Goal: Task Accomplishment & Management: Manage account settings

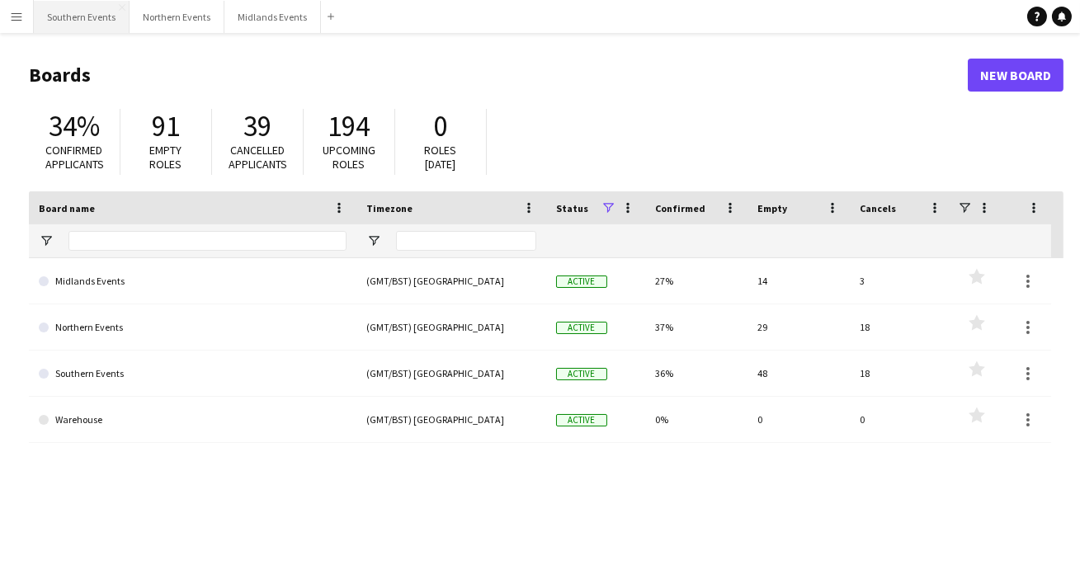
click at [77, 21] on button "Southern Events Close" at bounding box center [82, 17] width 96 height 32
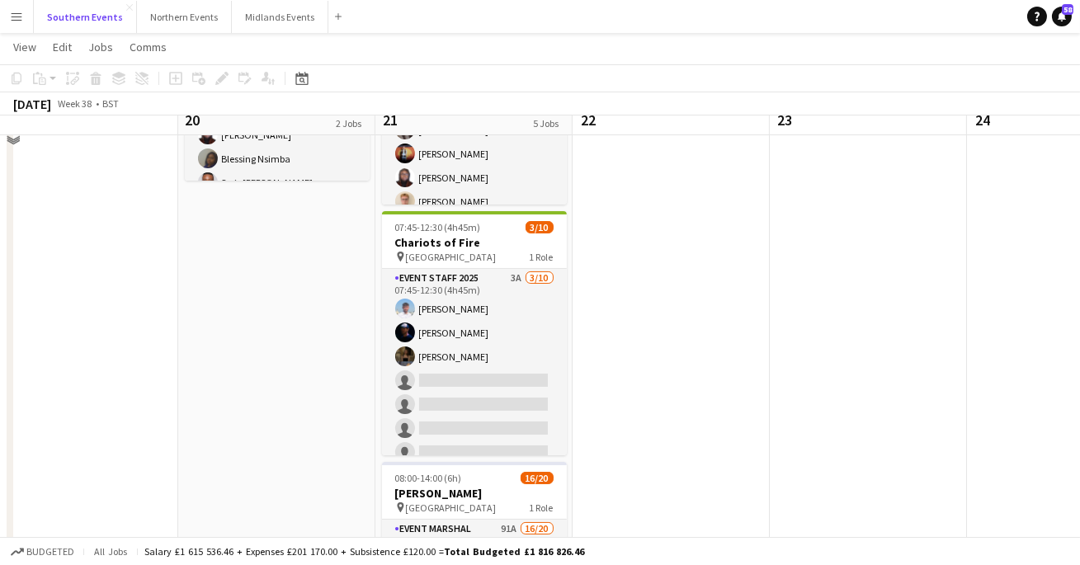
scroll to position [398, 0]
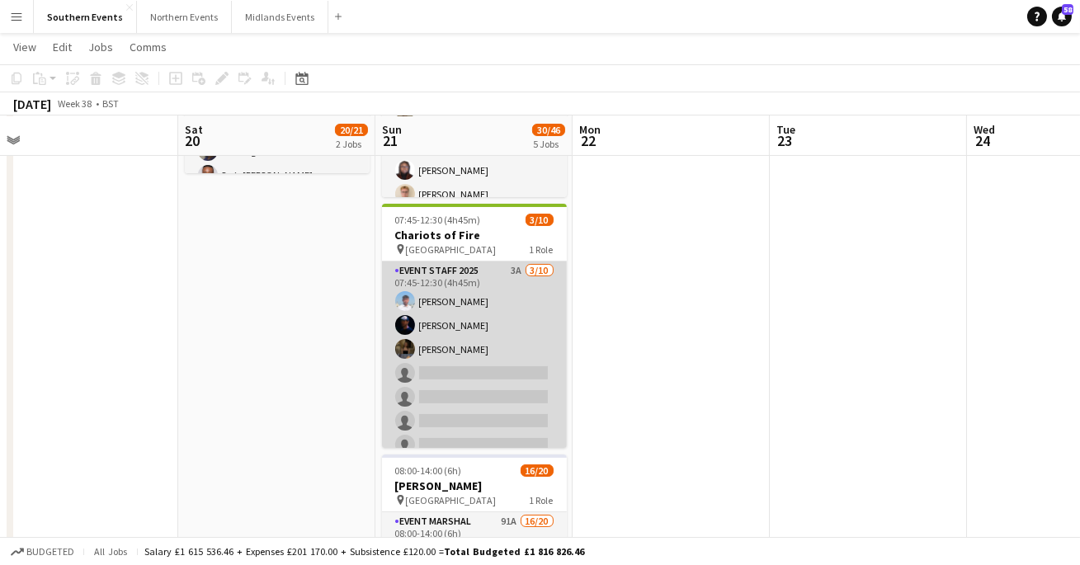
click at [469, 355] on app-card-role "Event Staff 2025 3A [DATE] 07:45-12:30 (4h45m) [PERSON_NAME] [PERSON_NAME] [PER…" at bounding box center [474, 398] width 185 height 272
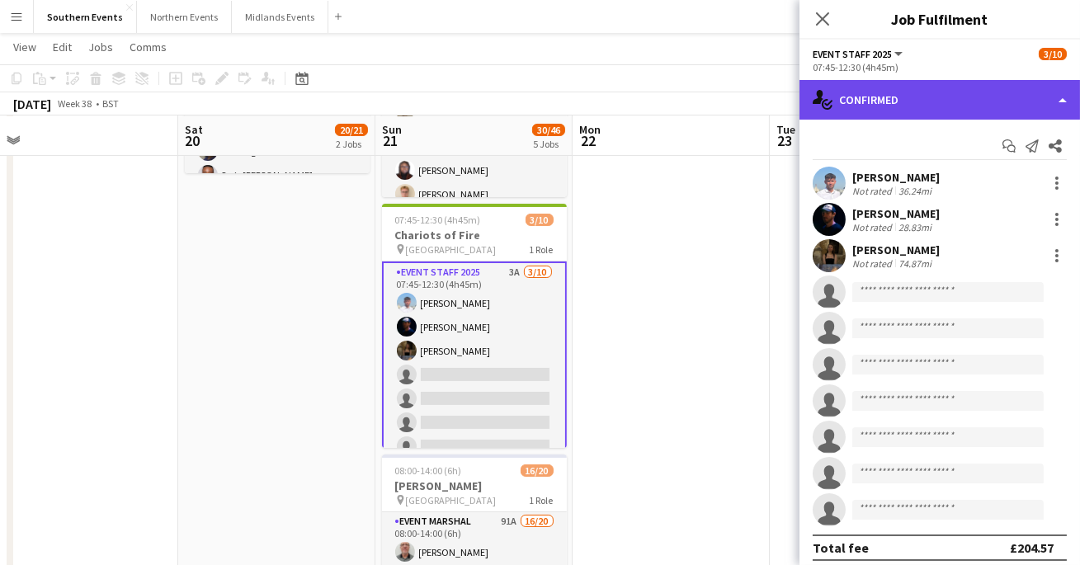
click at [942, 106] on div "single-neutral-actions-check-2 Confirmed" at bounding box center [940, 100] width 281 height 40
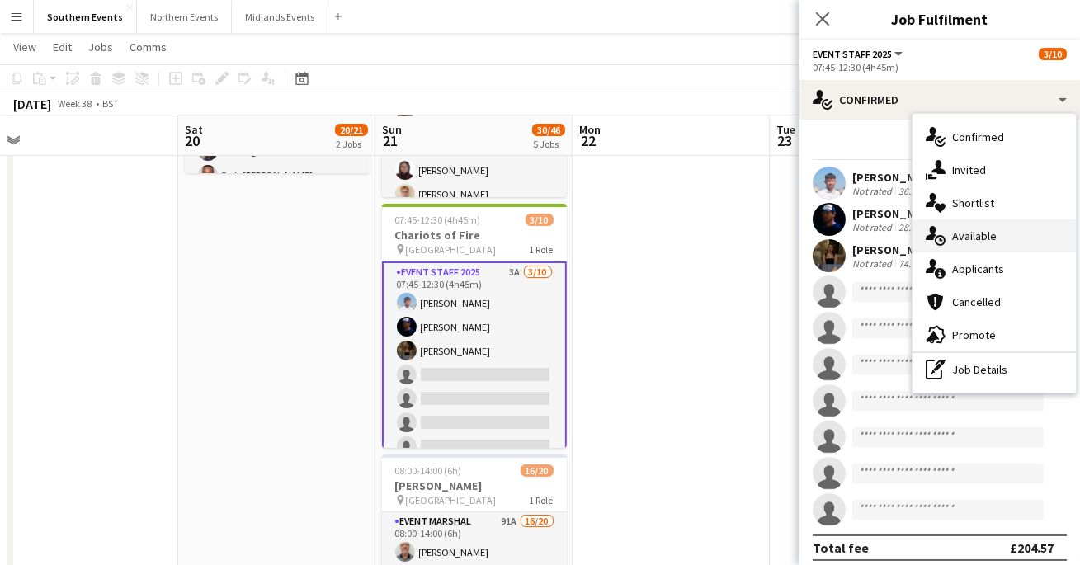
click at [963, 248] on div "single-neutral-actions-upload Available" at bounding box center [994, 236] width 163 height 33
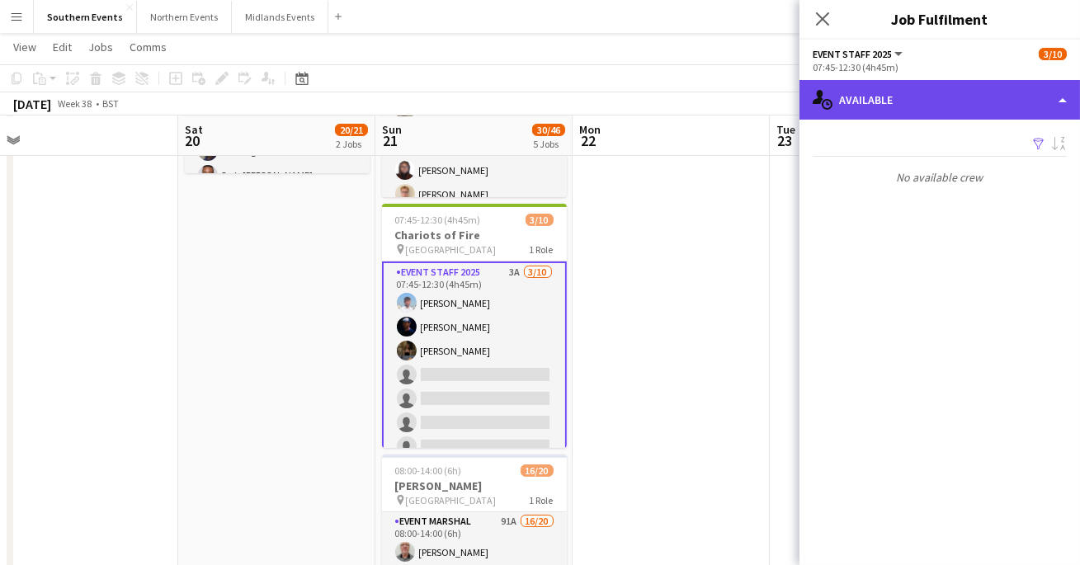
click at [931, 99] on div "single-neutral-actions-upload Available" at bounding box center [940, 100] width 281 height 40
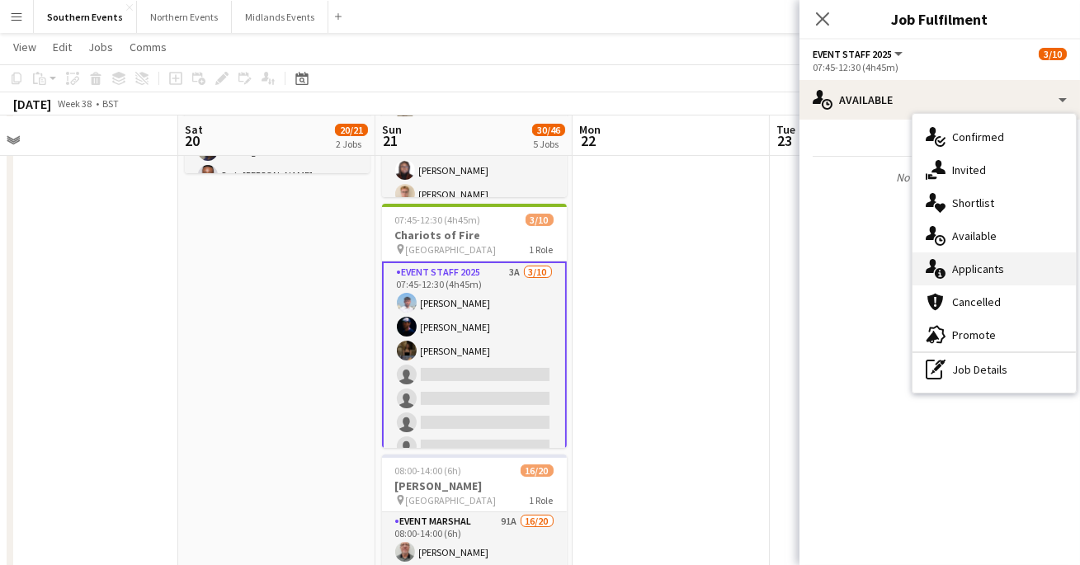
click at [962, 270] on span "Applicants" at bounding box center [978, 269] width 52 height 15
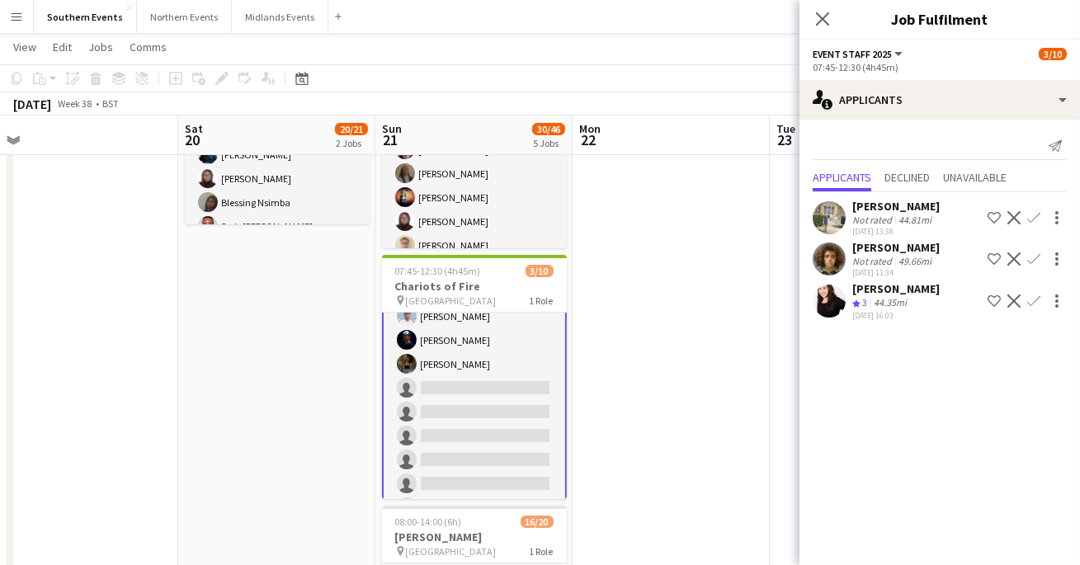
scroll to position [0, 0]
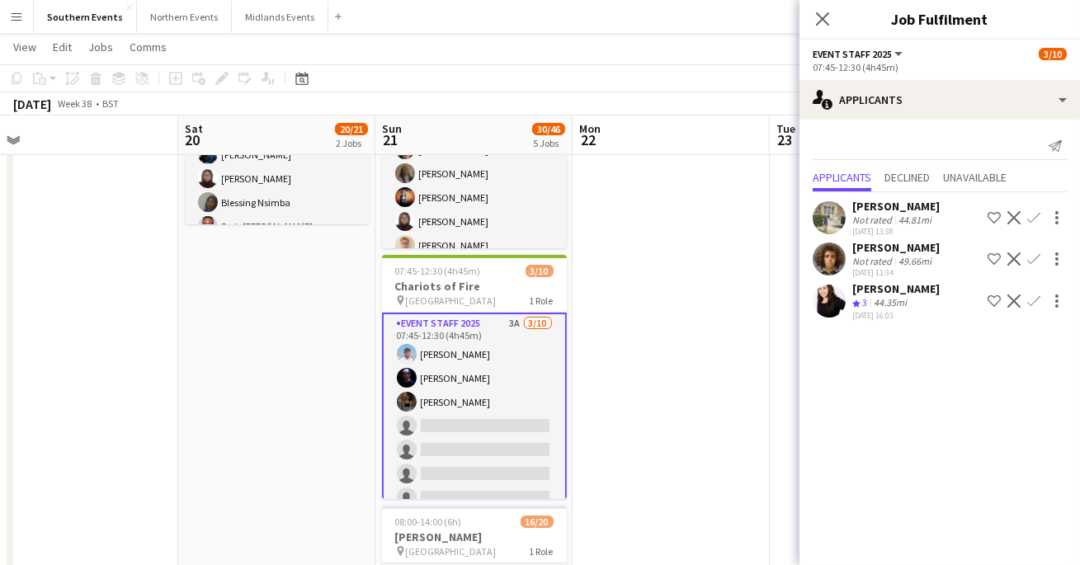
click at [437, 403] on app-card-role "Event Staff 2025 3A [DATE] 07:45-12:30 (4h45m) [PERSON_NAME] [PERSON_NAME] [PER…" at bounding box center [474, 450] width 185 height 275
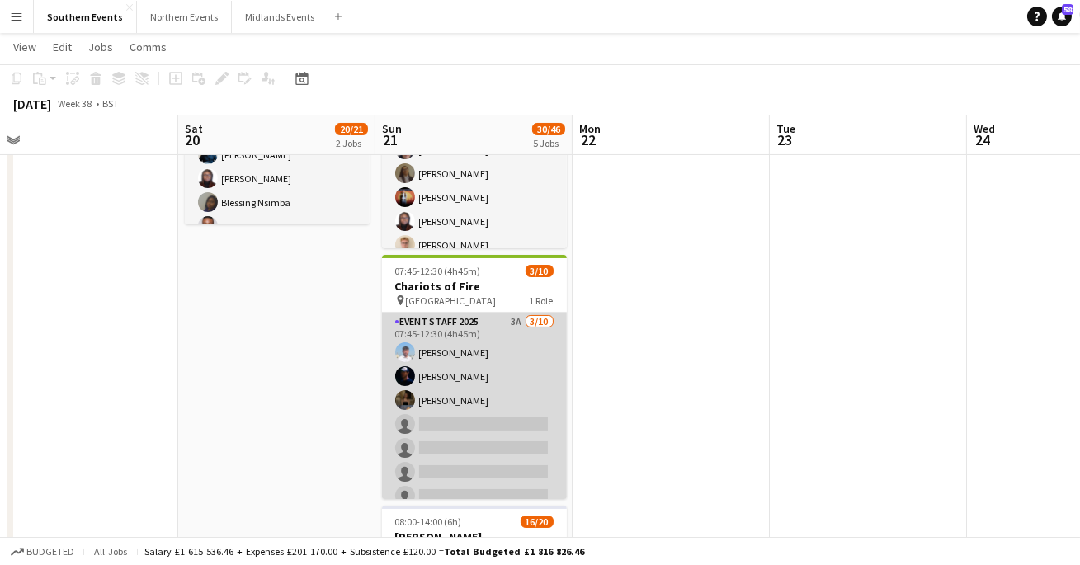
click at [437, 403] on app-card-role "Event Staff 2025 3A [DATE] 07:45-12:30 (4h45m) [PERSON_NAME] [PERSON_NAME] [PER…" at bounding box center [474, 449] width 185 height 272
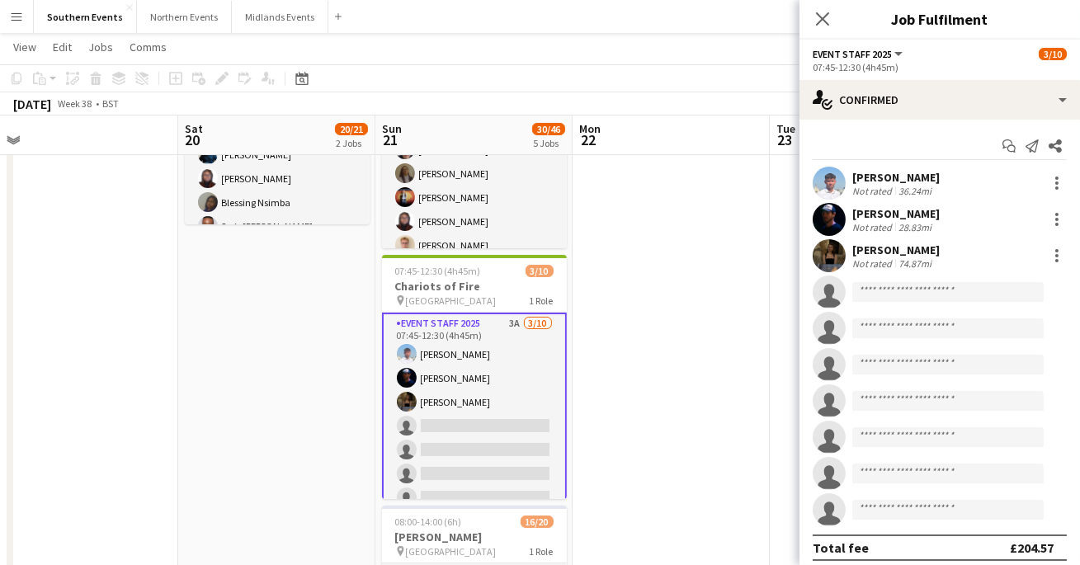
click at [829, 259] on app-user-avatar at bounding box center [829, 255] width 33 height 33
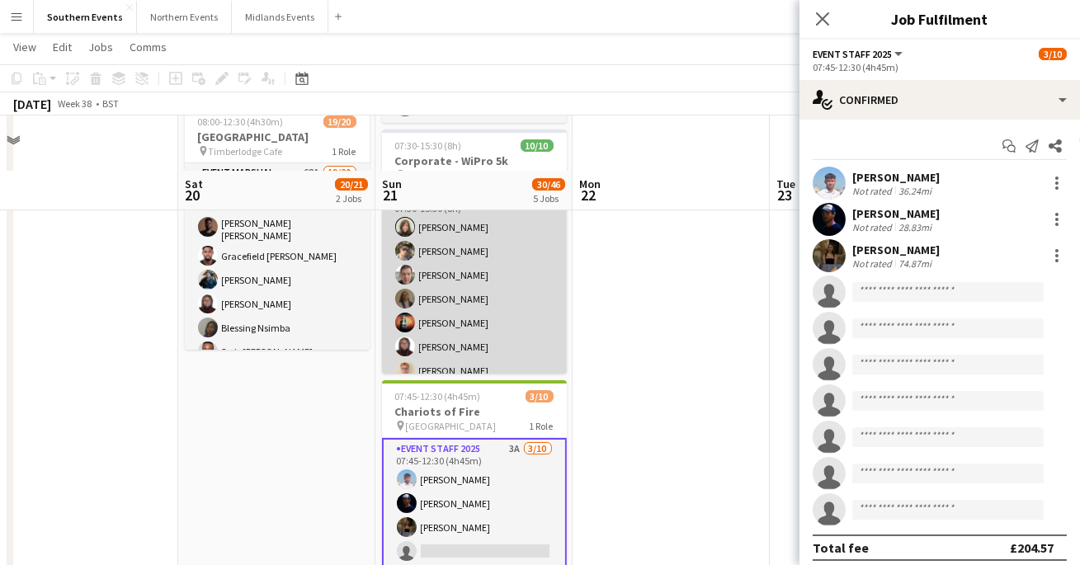
scroll to position [210, 0]
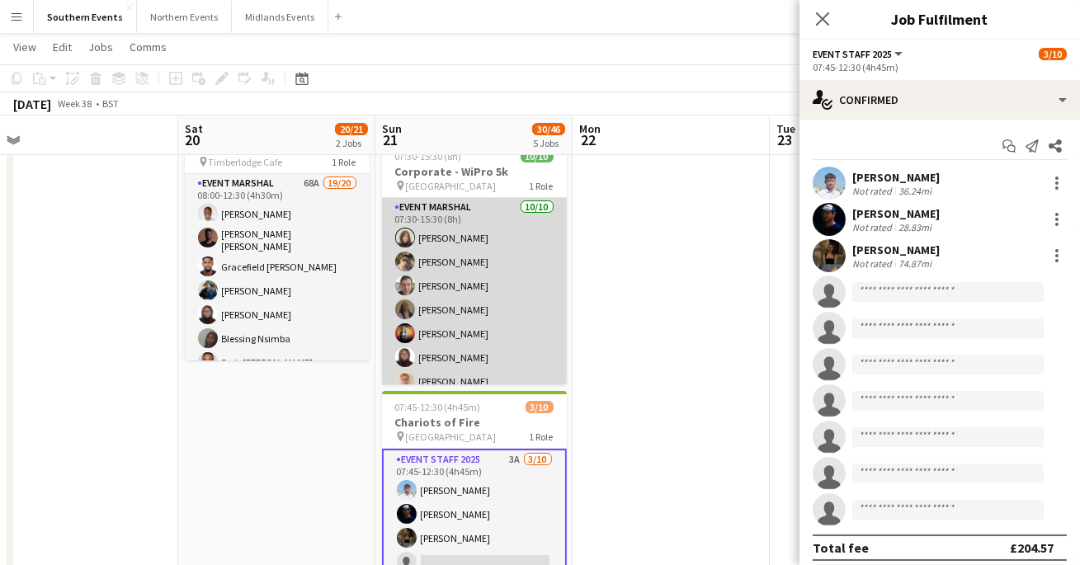
click at [449, 232] on app-card-role "Event Marshal [DATE] 07:30-15:30 (8h) [PERSON_NAME] [PERSON_NAME] [PERSON_NAME]…" at bounding box center [474, 334] width 185 height 272
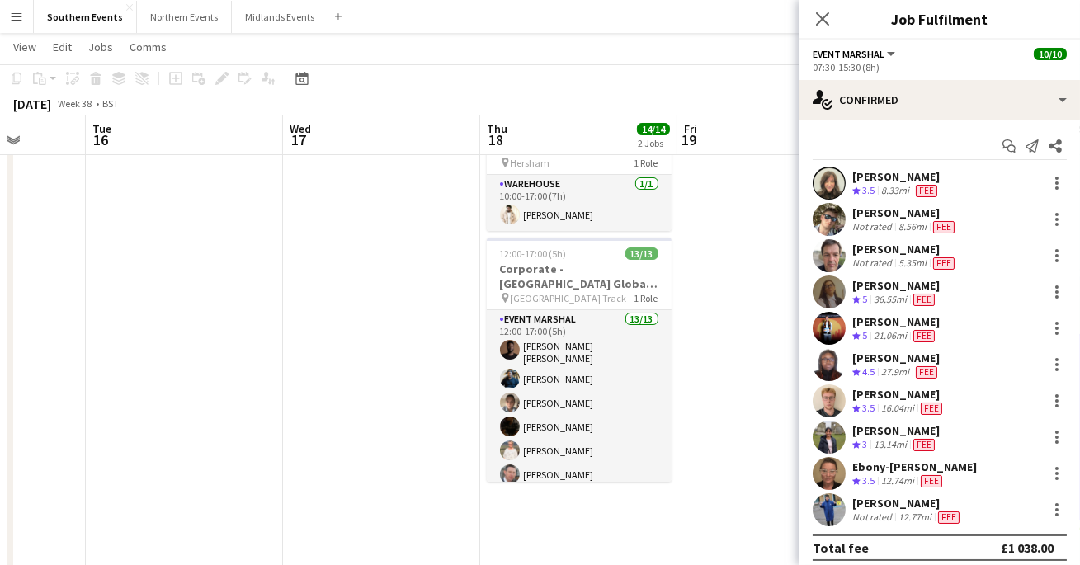
scroll to position [0, 518]
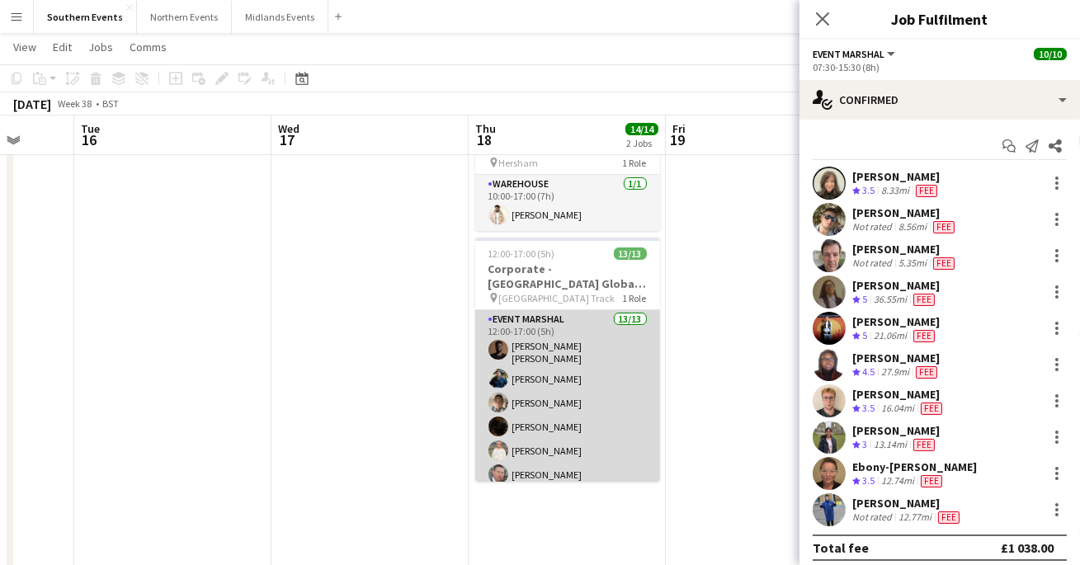
click at [554, 404] on app-card-role "Event Marshal 13/13 12:00-17:00 (5h) [PERSON_NAME] [PERSON_NAME] [PERSON_NAME] …" at bounding box center [567, 484] width 185 height 348
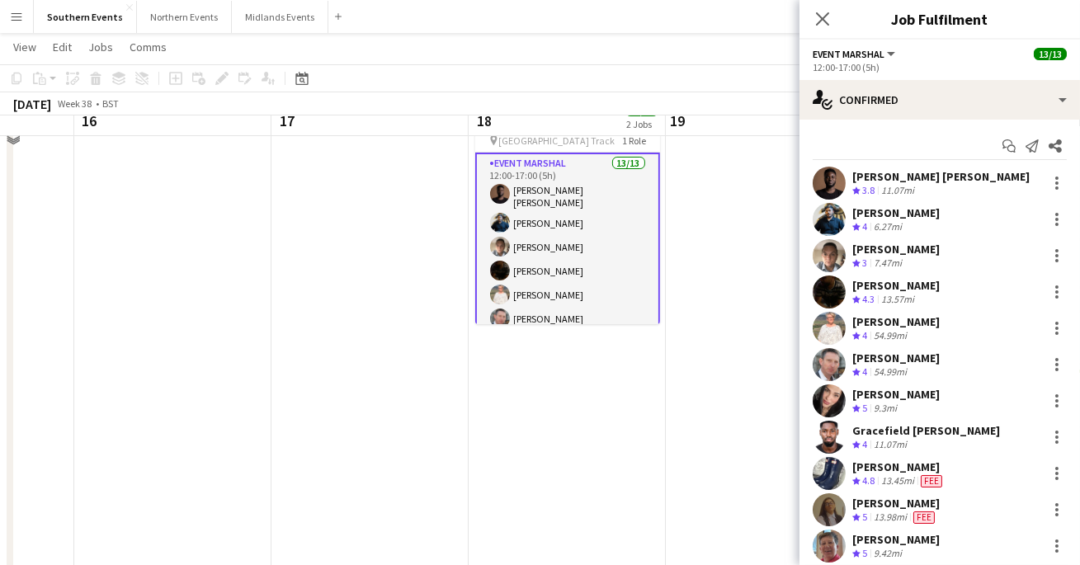
scroll to position [99, 0]
